Goal: Information Seeking & Learning: Learn about a topic

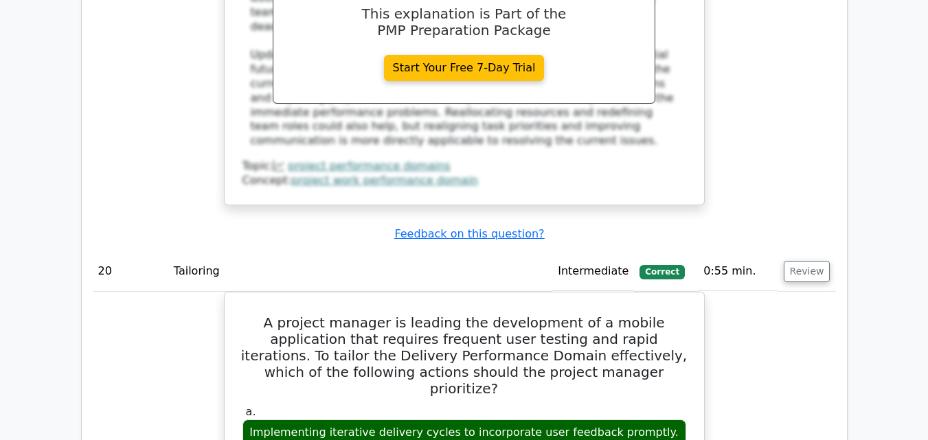
scroll to position [14868, 0]
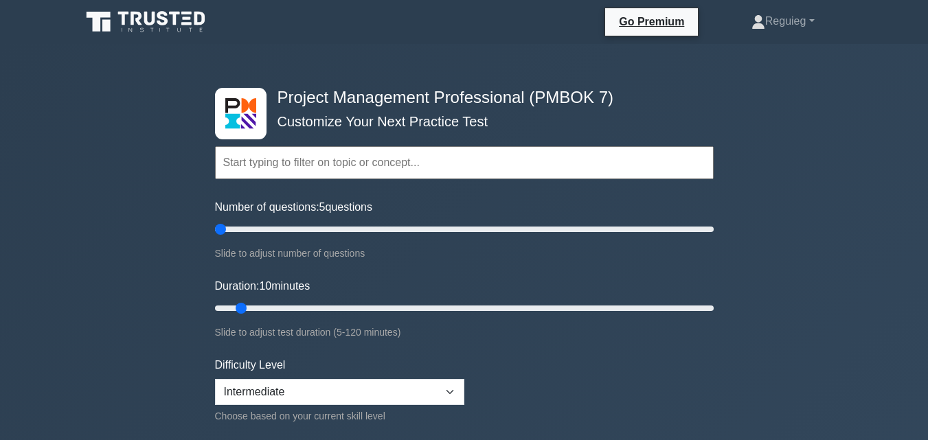
type input "10"
click at [247, 310] on input "Duration: 10 minutes" at bounding box center [464, 308] width 499 height 16
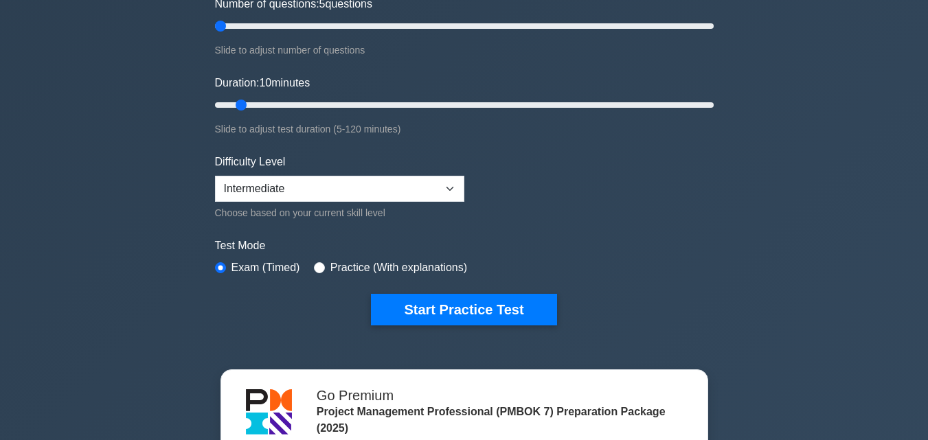
scroll to position [206, 0]
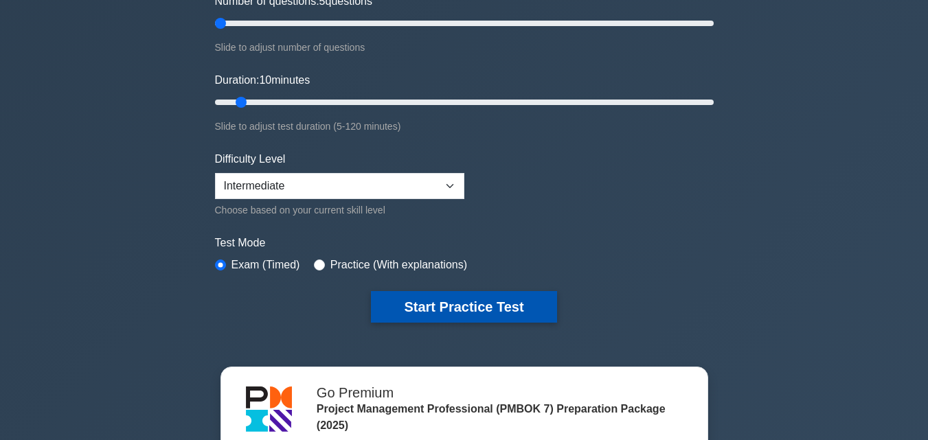
click at [422, 298] on button "Start Practice Test" at bounding box center [464, 307] width 186 height 32
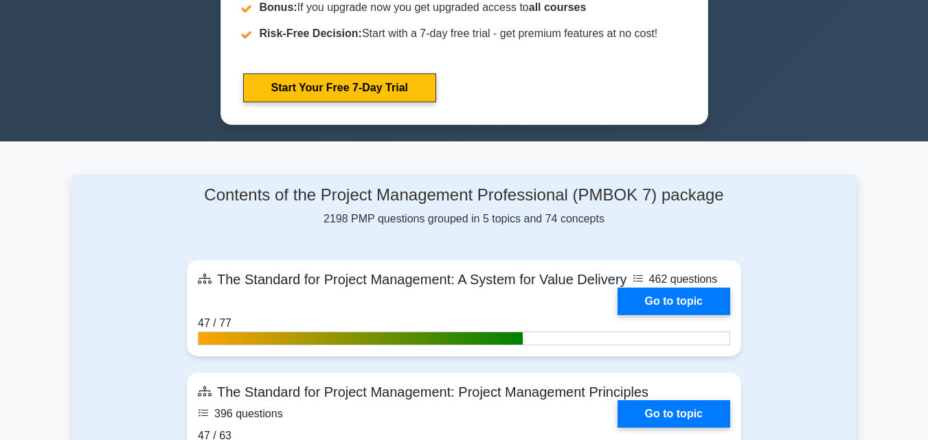
scroll to position [825, 0]
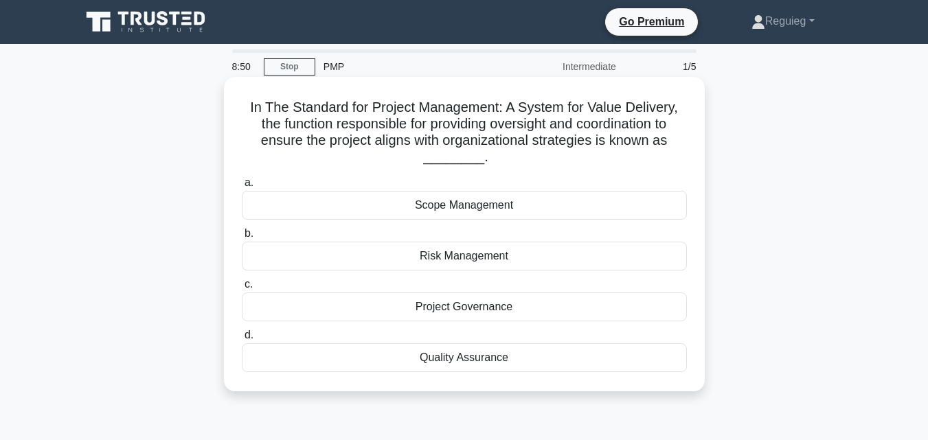
click at [414, 310] on div "Project Governance" at bounding box center [464, 307] width 445 height 29
click at [242, 289] on input "c. Project Governance" at bounding box center [242, 284] width 0 height 9
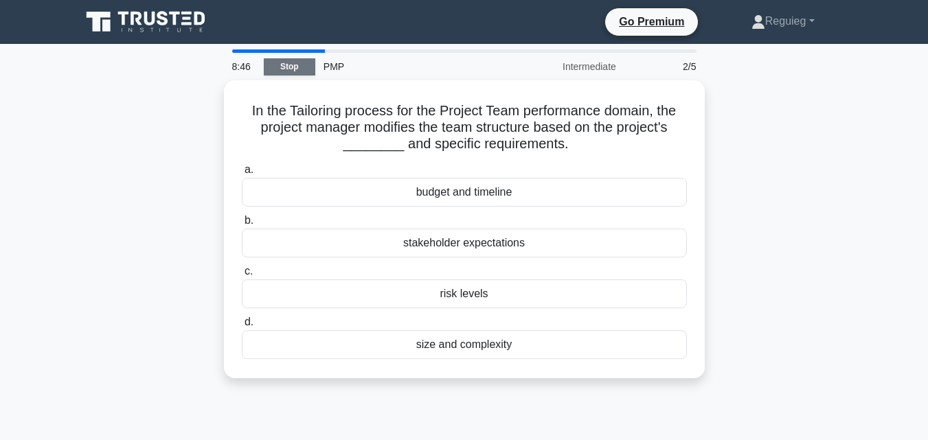
click at [282, 67] on link "Stop" at bounding box center [290, 66] width 52 height 17
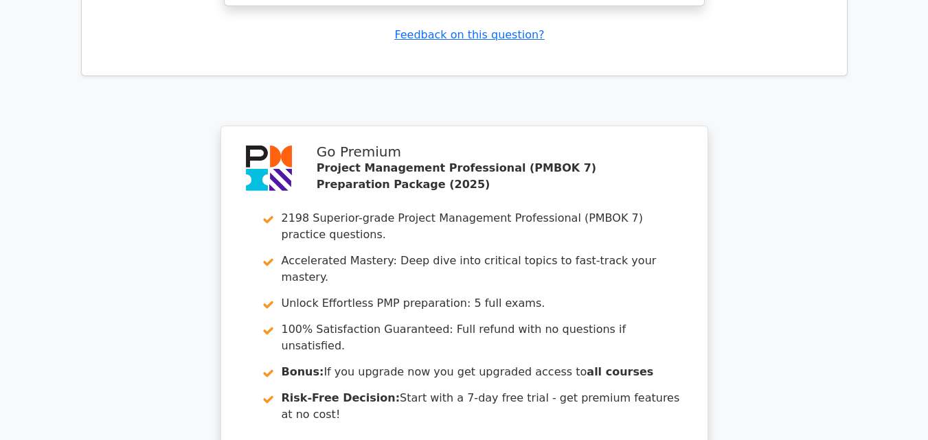
scroll to position [1881, 0]
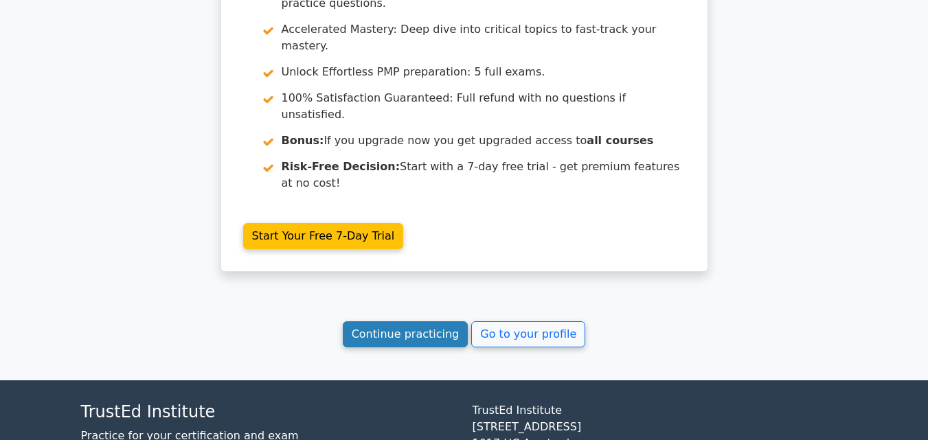
click at [411, 322] on link "Continue practicing" at bounding box center [406, 335] width 126 height 26
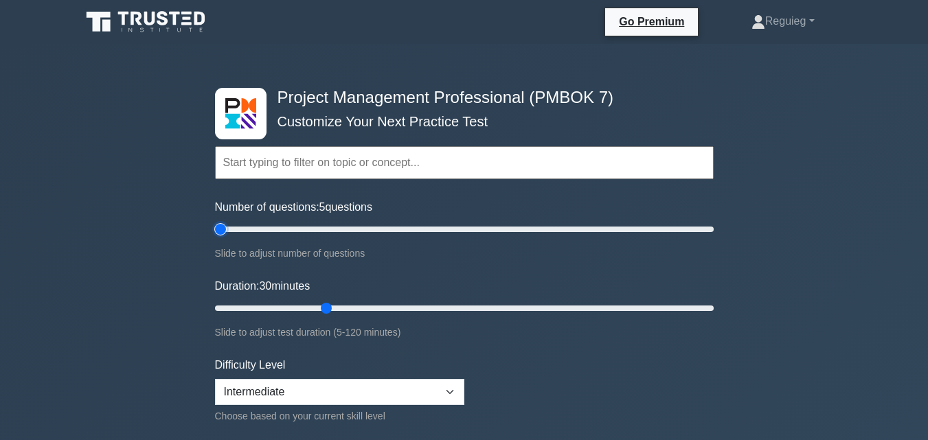
drag, startPoint x: 271, startPoint y: 229, endPoint x: 224, endPoint y: 240, distance: 48.7
type input "5"
click at [224, 238] on input "Number of questions: 5 questions" at bounding box center [464, 229] width 499 height 16
drag, startPoint x: 326, startPoint y: 306, endPoint x: 241, endPoint y: 327, distance: 87.8
type input "10"
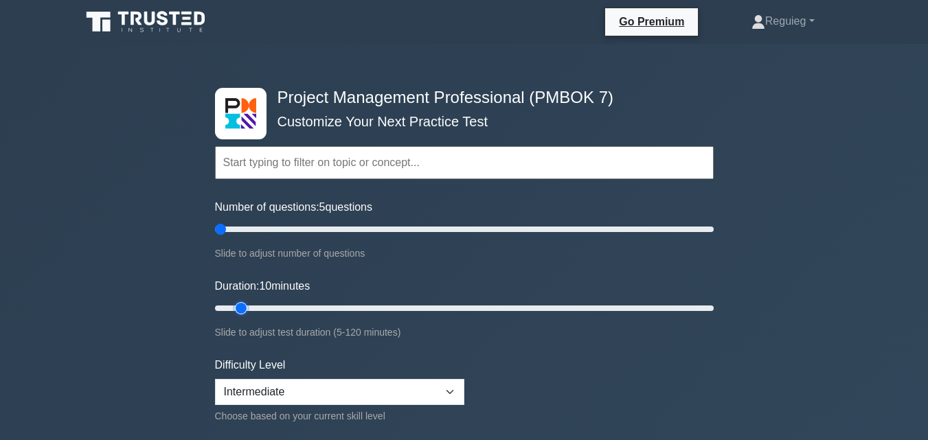
click at [241, 317] on input "Duration: 10 minutes" at bounding box center [464, 308] width 499 height 16
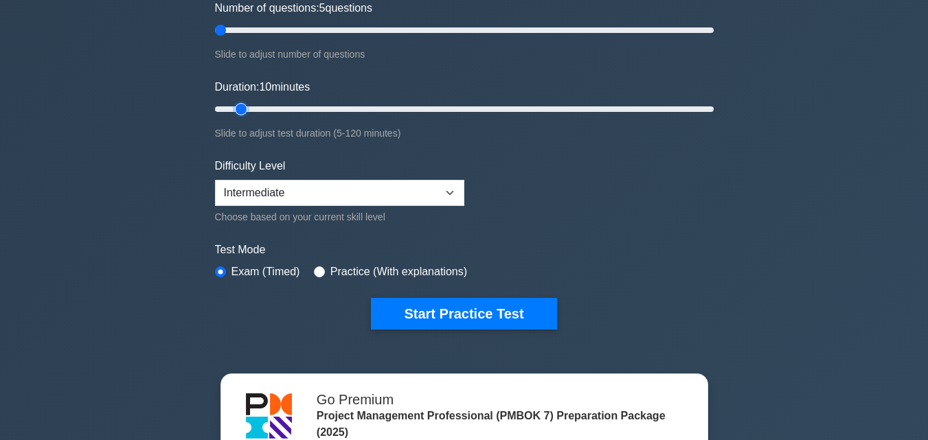
scroll to position [206, 0]
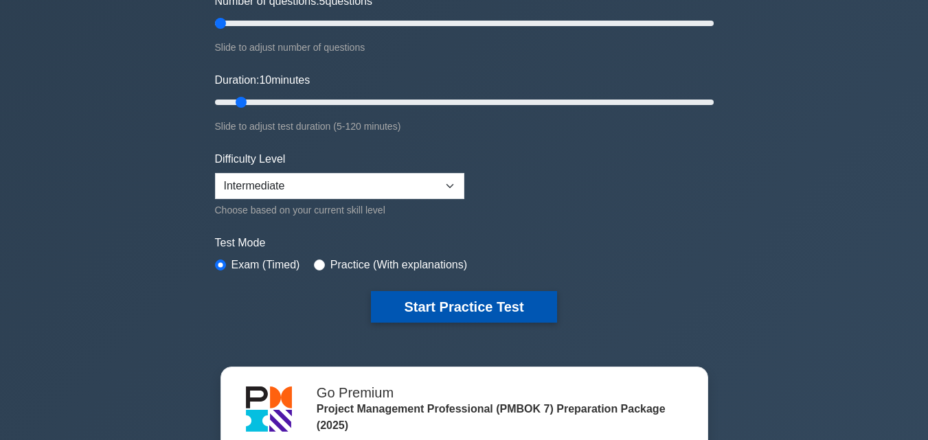
click at [401, 300] on button "Start Practice Test" at bounding box center [464, 307] width 186 height 32
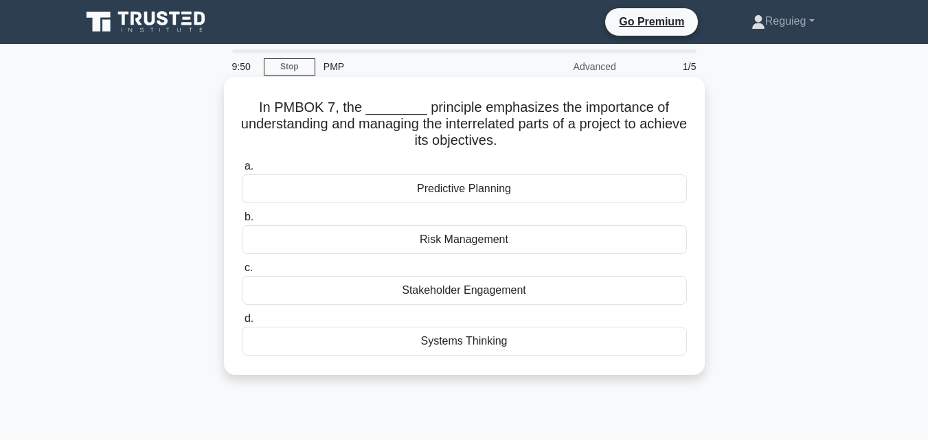
click at [411, 344] on div "Systems Thinking" at bounding box center [464, 341] width 445 height 29
click at [242, 324] on input "d. Systems Thinking" at bounding box center [242, 319] width 0 height 9
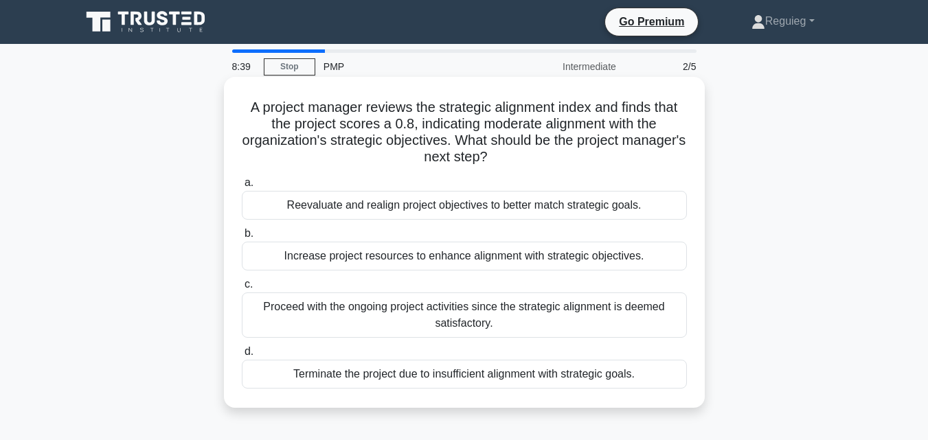
click at [354, 375] on div "Terminate the project due to insufficient alignment with strategic goals." at bounding box center [464, 374] width 445 height 29
click at [242, 357] on input "d. Terminate the project due to insufficient alignment with strategic goals." at bounding box center [242, 352] width 0 height 9
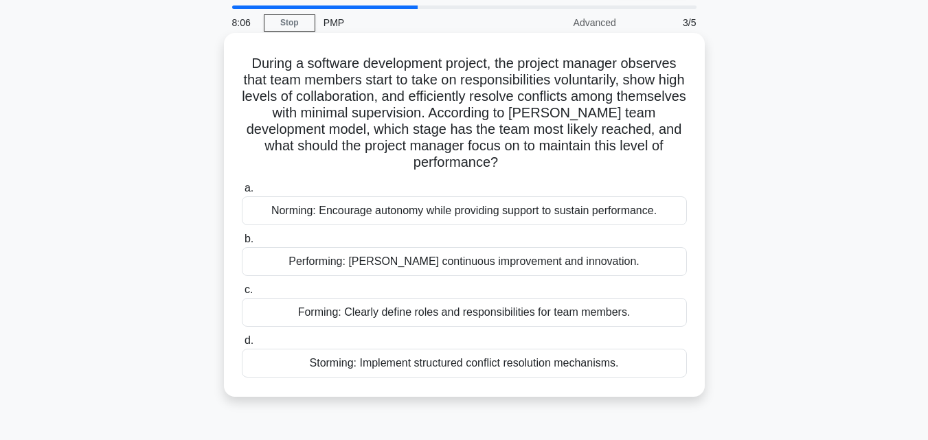
scroll to position [69, 0]
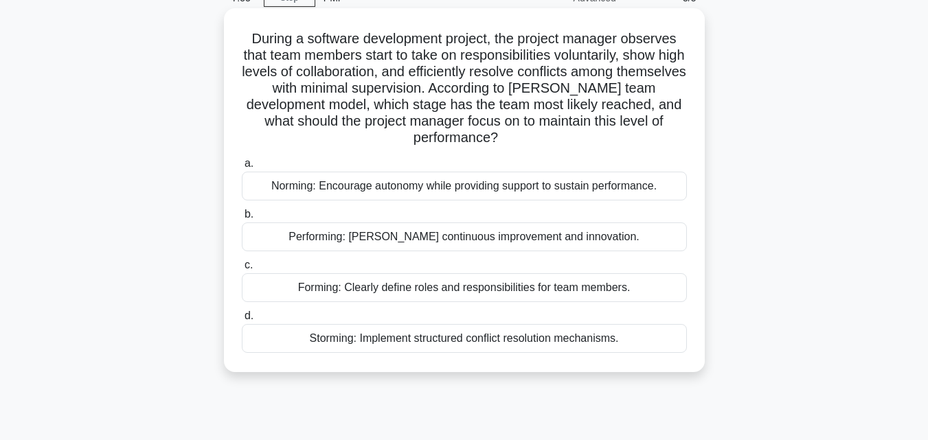
click at [303, 293] on div "Forming: Clearly define roles and responsibilities for team members." at bounding box center [464, 288] width 445 height 29
click at [242, 270] on input "c. Forming: Clearly define roles and responsibilities for team members." at bounding box center [242, 265] width 0 height 9
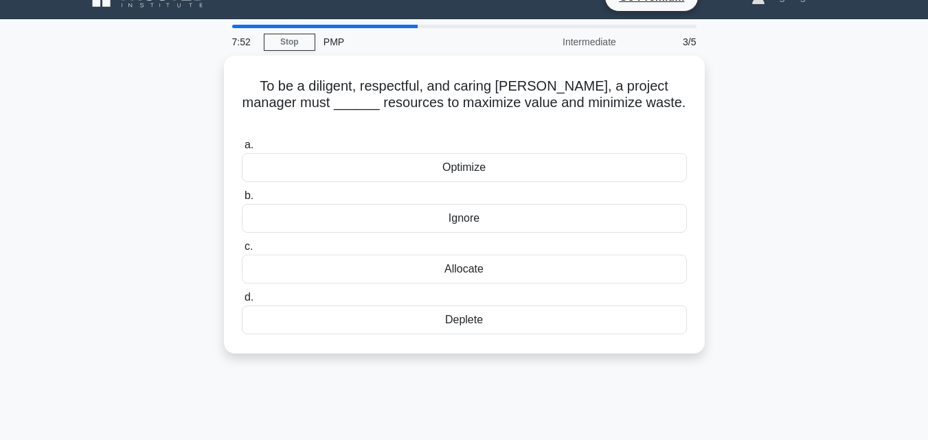
scroll to position [0, 0]
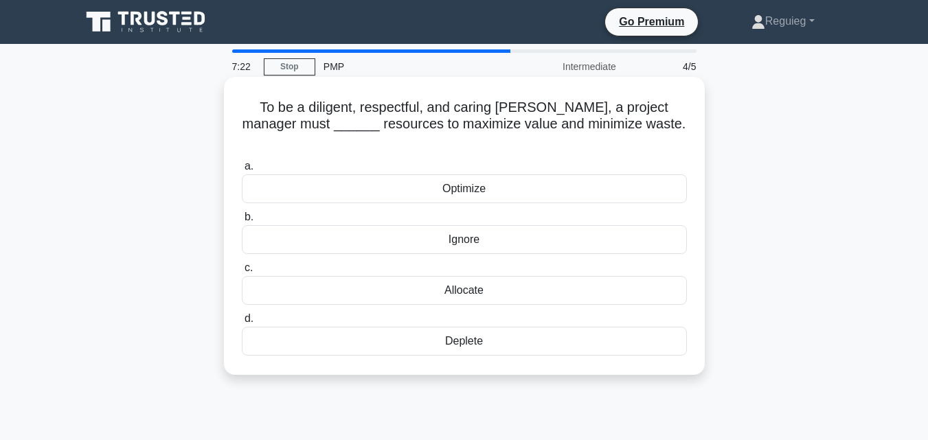
click at [353, 175] on div "Optimize" at bounding box center [464, 189] width 445 height 29
click at [242, 168] on input "a. Optimize" at bounding box center [242, 166] width 0 height 9
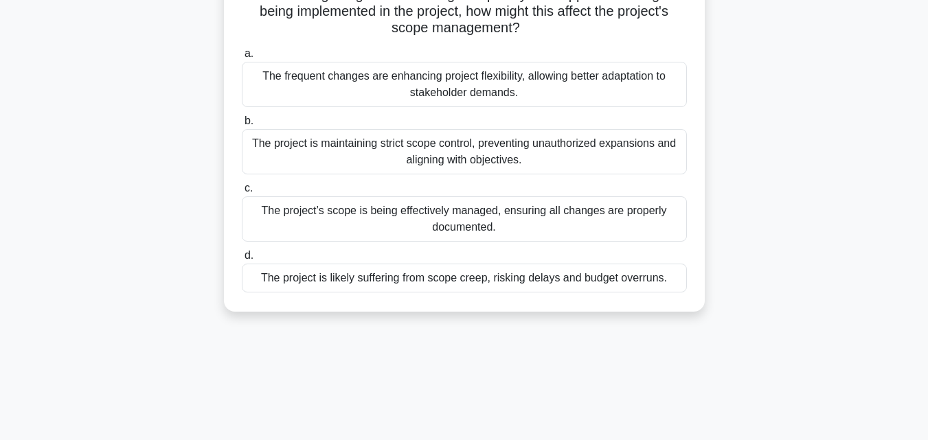
scroll to position [137, 0]
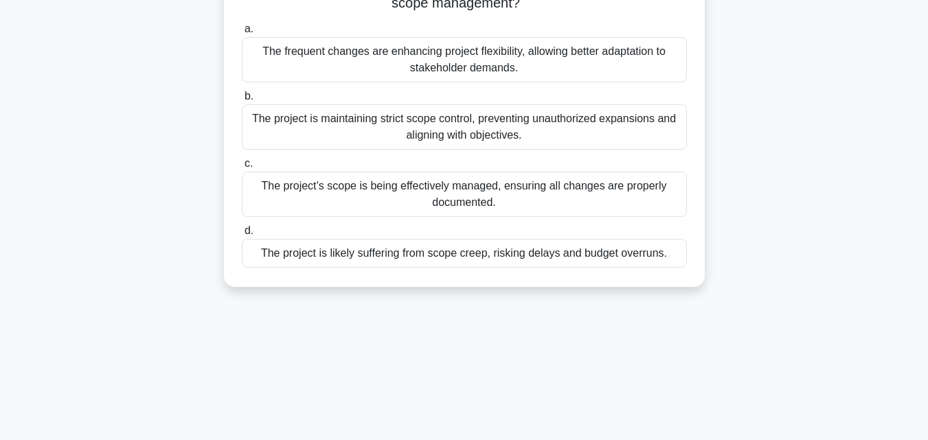
click at [377, 260] on div "The project is likely suffering from scope creep, risking delays and budget ove…" at bounding box center [464, 253] width 445 height 29
click at [242, 236] on input "d. The project is likely suffering from scope creep, risking delays and budget …" at bounding box center [242, 231] width 0 height 9
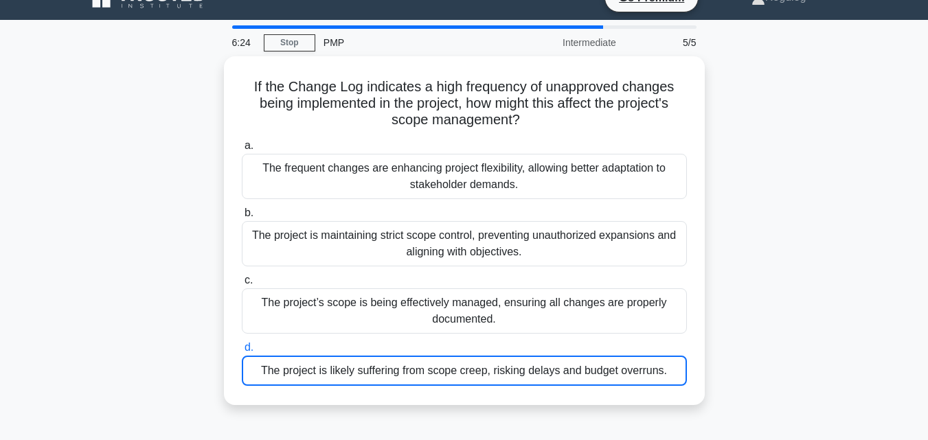
scroll to position [0, 0]
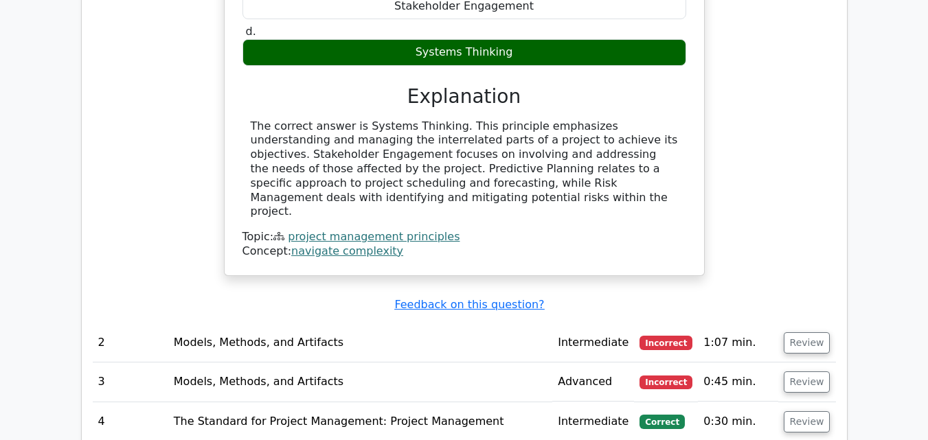
scroll to position [1443, 0]
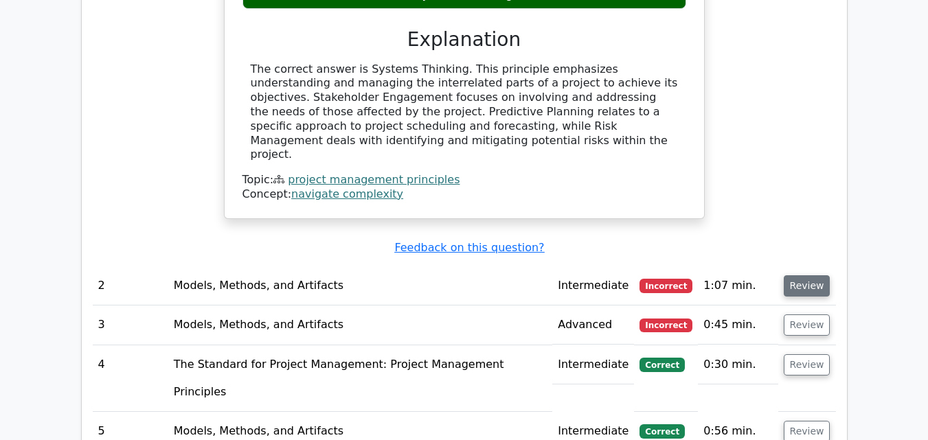
click at [799, 276] on button "Review" at bounding box center [807, 286] width 47 height 21
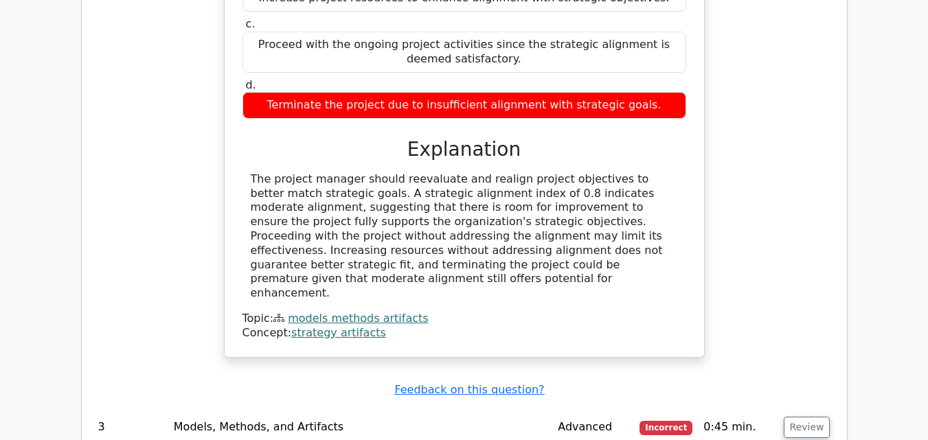
scroll to position [1924, 0]
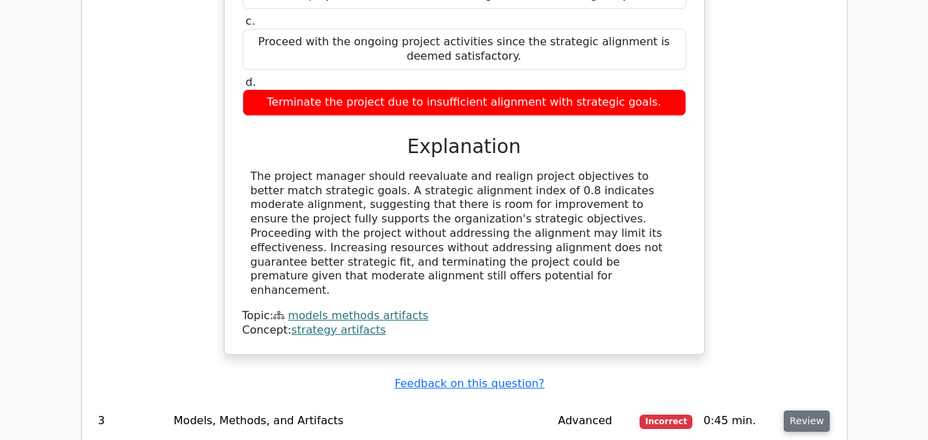
click at [790, 411] on button "Review" at bounding box center [807, 421] width 47 height 21
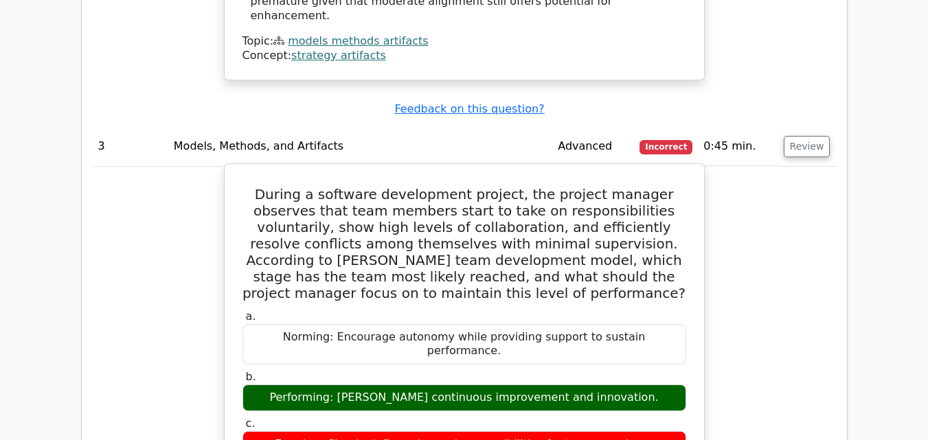
scroll to position [2268, 0]
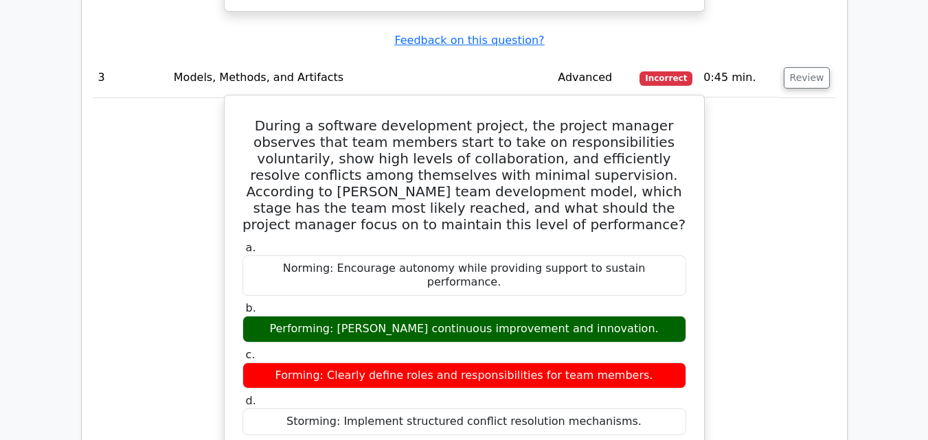
click at [269, 256] on div "Norming: Encourage autonomy while providing support to sustain performance." at bounding box center [465, 276] width 444 height 41
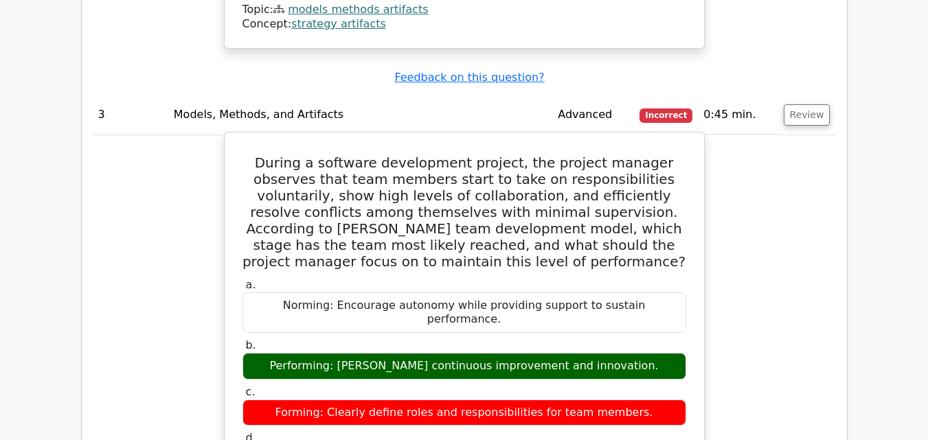
scroll to position [2199, 0]
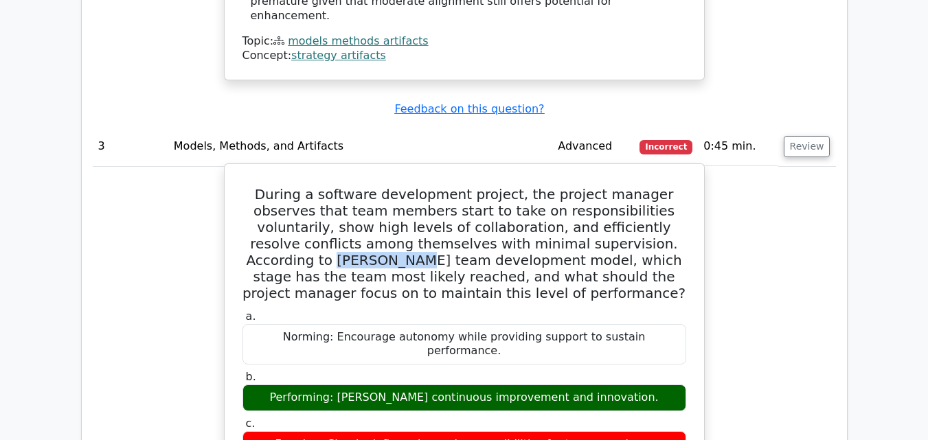
drag, startPoint x: 576, startPoint y: 93, endPoint x: 616, endPoint y: 99, distance: 40.2
click at [643, 186] on h5 "During a software development project, the project manager observes that team m…" at bounding box center [464, 243] width 447 height 115
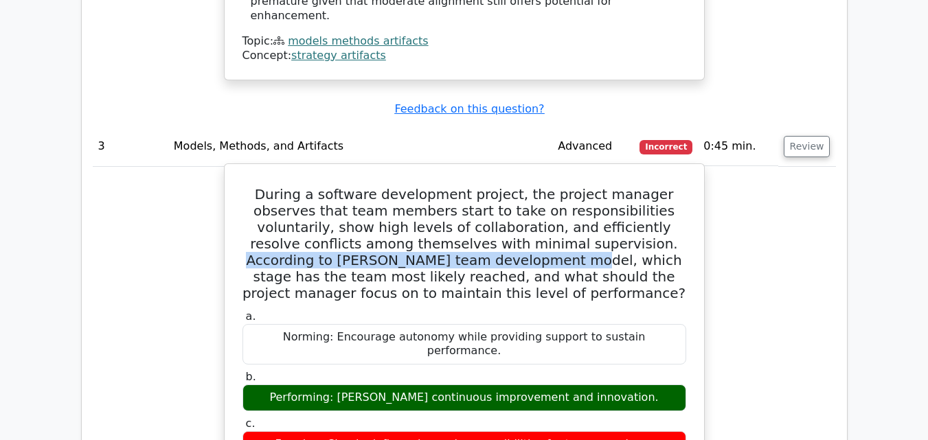
drag, startPoint x: 494, startPoint y: 96, endPoint x: 369, endPoint y: 111, distance: 126.0
click at [369, 186] on h5 "During a software development project, the project manager observes that team m…" at bounding box center [464, 243] width 447 height 115
click at [370, 186] on h5 "During a software development project, the project manager observes that team m…" at bounding box center [464, 243] width 447 height 115
copy h5 "According to [PERSON_NAME] team development model,"
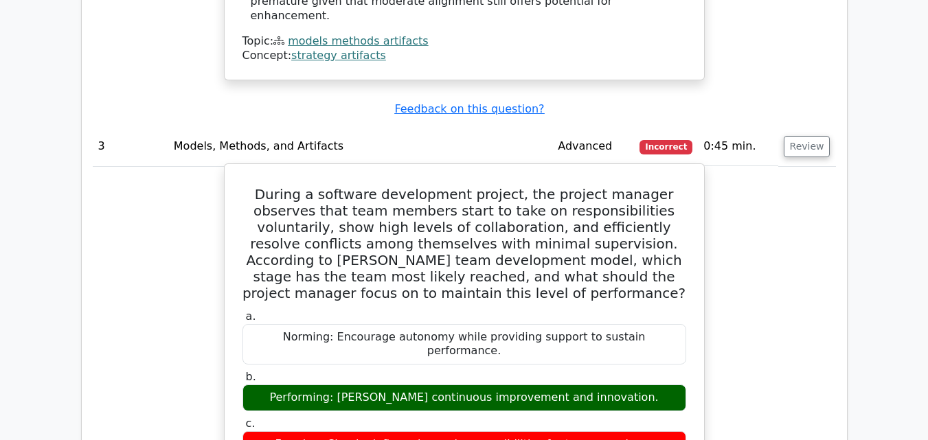
click at [267, 324] on div "Norming: Encourage autonomy while providing support to sustain performance." at bounding box center [465, 344] width 444 height 41
drag, startPoint x: 268, startPoint y: 190, endPoint x: 674, endPoint y: 198, distance: 406.2
click at [673, 324] on div "Norming: Encourage autonomy while providing support to sustain performance." at bounding box center [465, 344] width 444 height 41
copy div "Norming: Encourage autonomy while providing support to sustain performance."
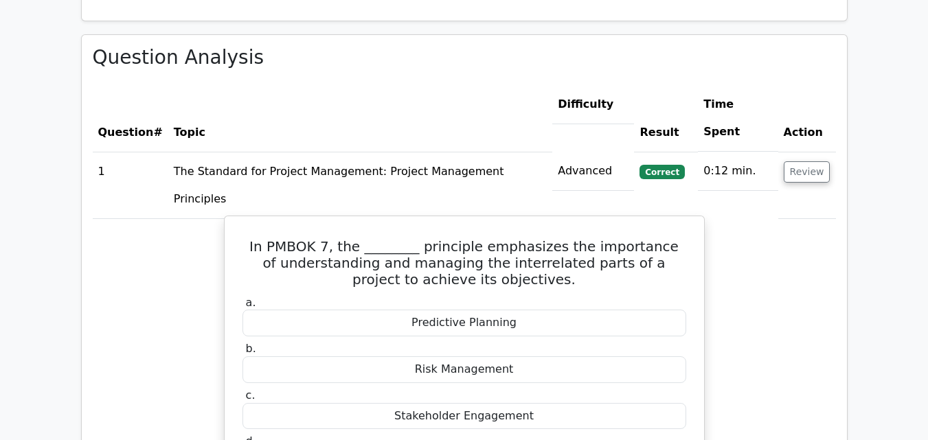
scroll to position [981, 0]
